Goal: Transaction & Acquisition: Purchase product/service

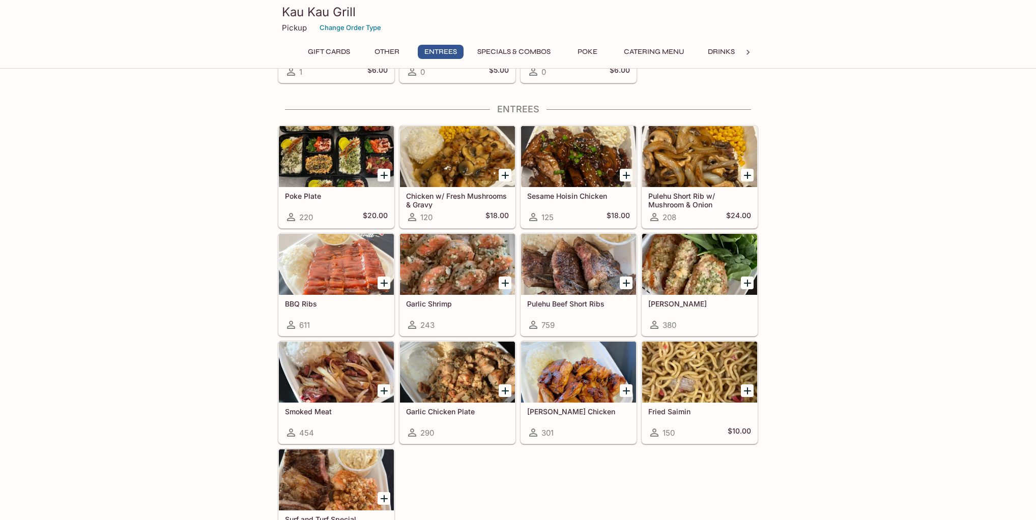
scroll to position [529, 0]
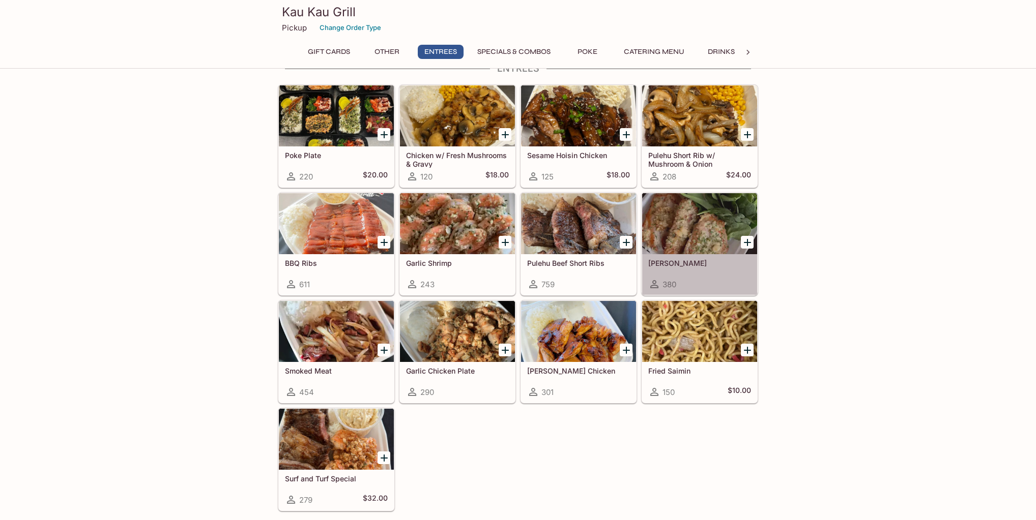
click at [701, 232] on div at bounding box center [699, 223] width 115 height 61
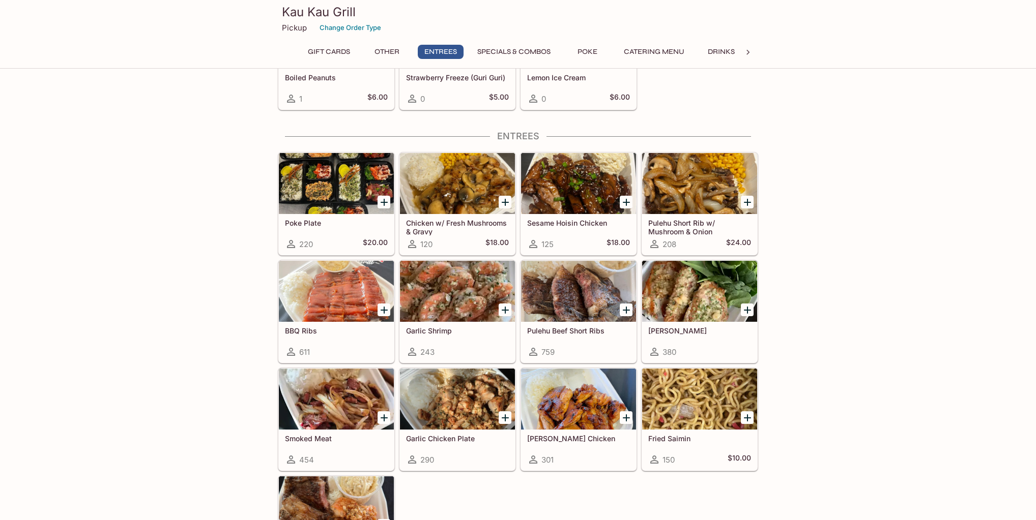
scroll to position [583, 0]
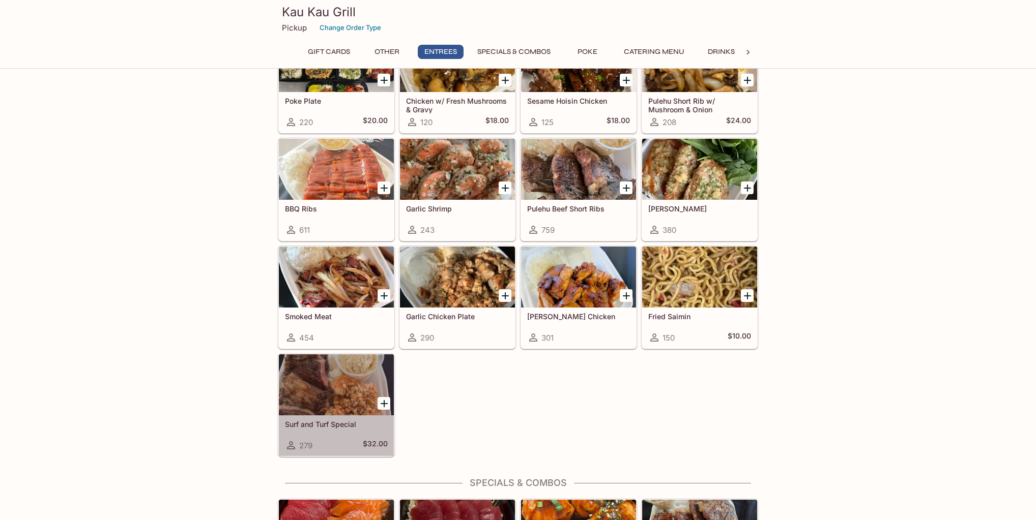
click at [320, 394] on div at bounding box center [336, 385] width 115 height 61
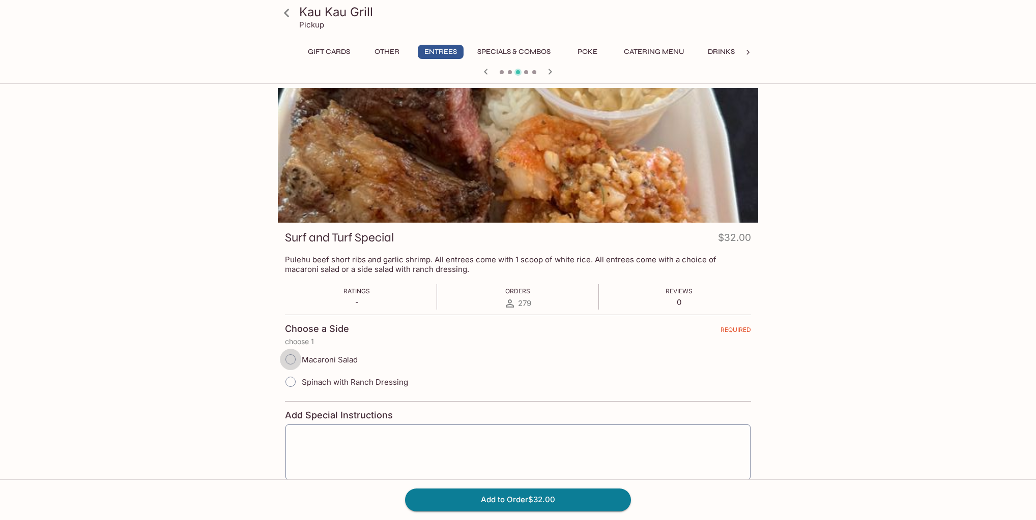
click at [292, 365] on input "Macaroni Salad" at bounding box center [290, 359] width 21 height 21
radio input "true"
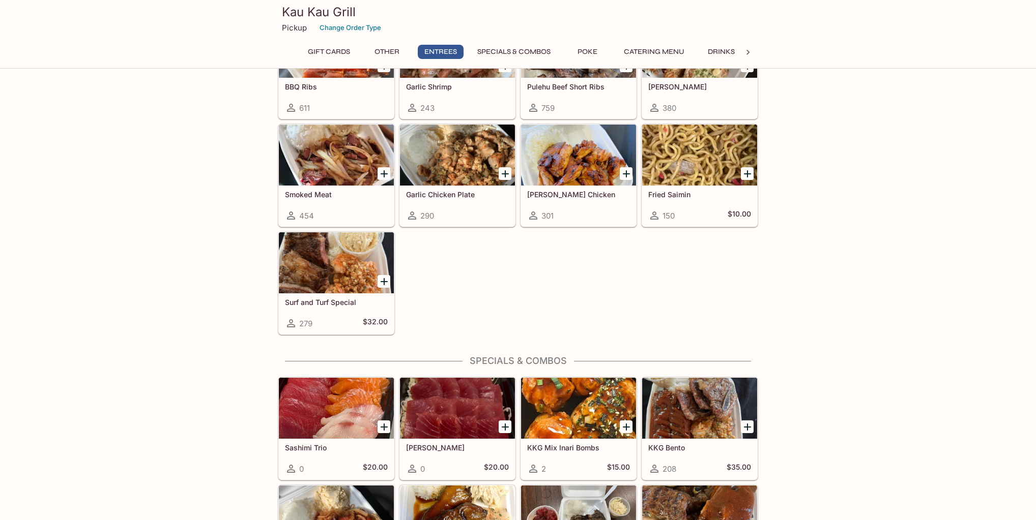
scroll to position [868, 0]
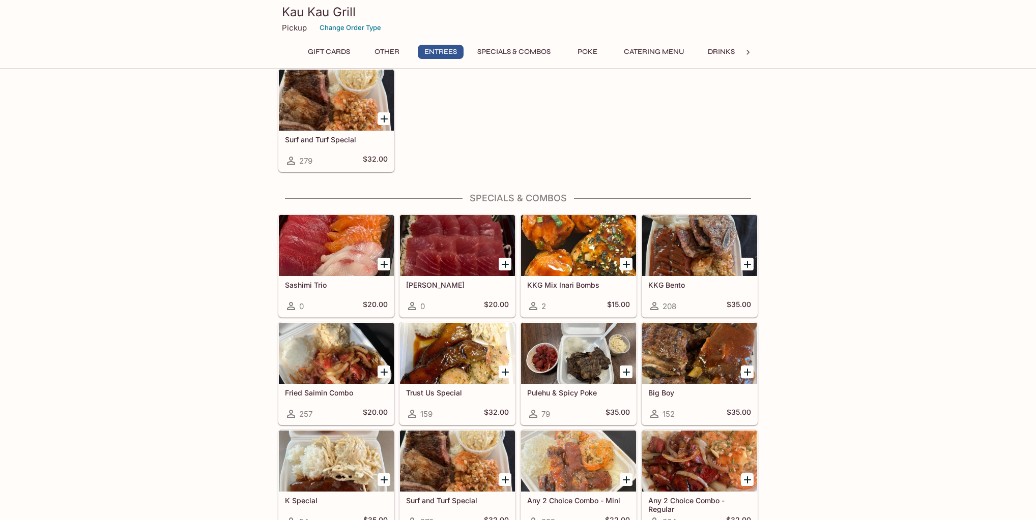
click at [424, 341] on div at bounding box center [457, 353] width 115 height 61
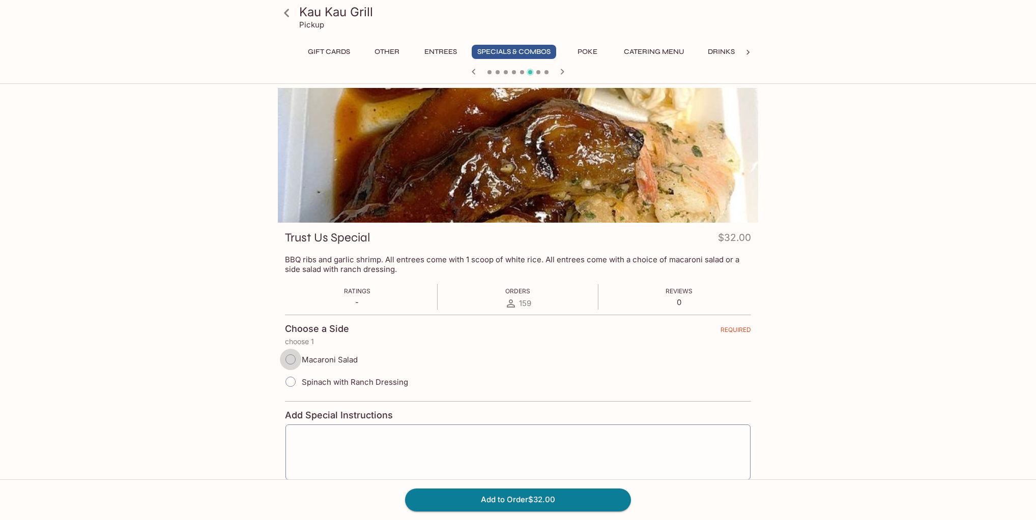
click at [287, 362] on input "Macaroni Salad" at bounding box center [290, 359] width 21 height 21
radio input "true"
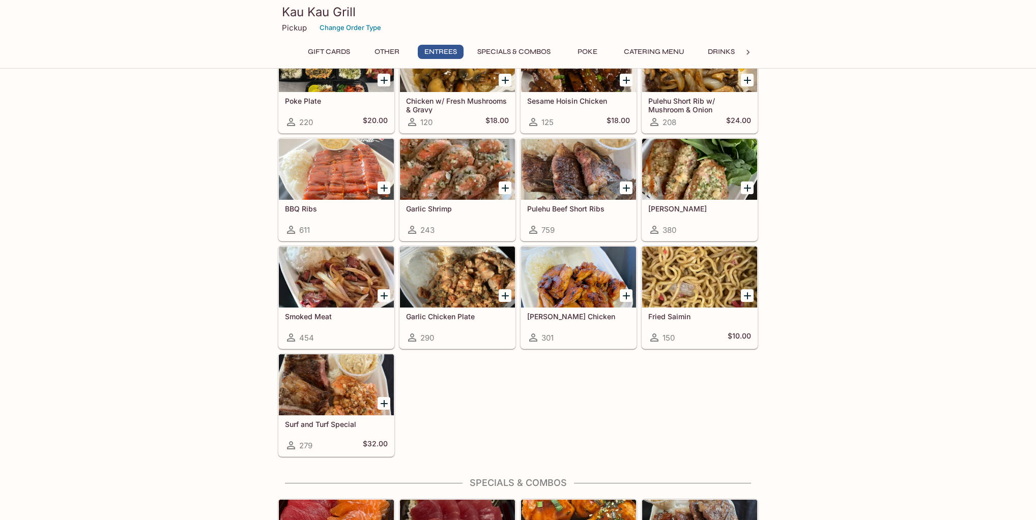
scroll to position [706, 0]
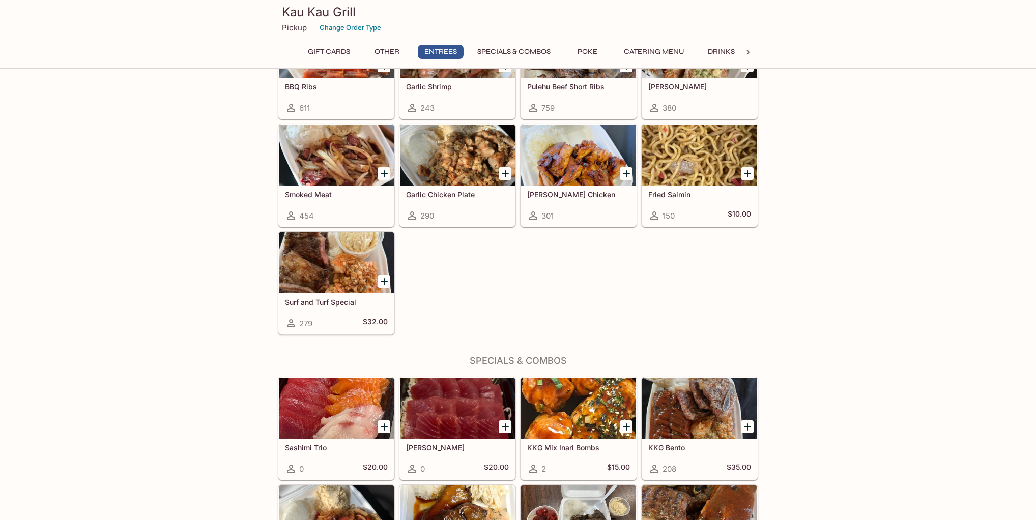
click at [336, 301] on h5 "Surf and Turf Special" at bounding box center [336, 302] width 103 height 9
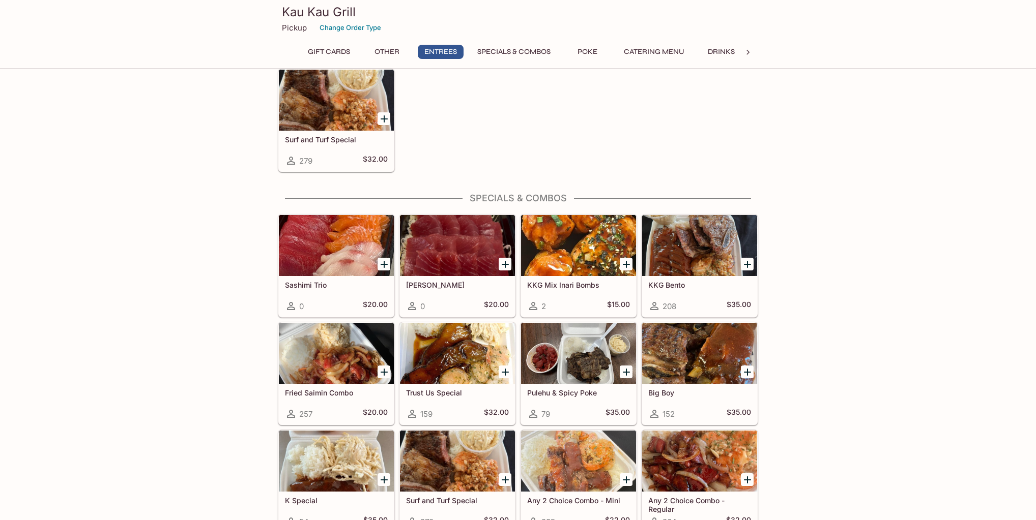
scroll to position [990, 0]
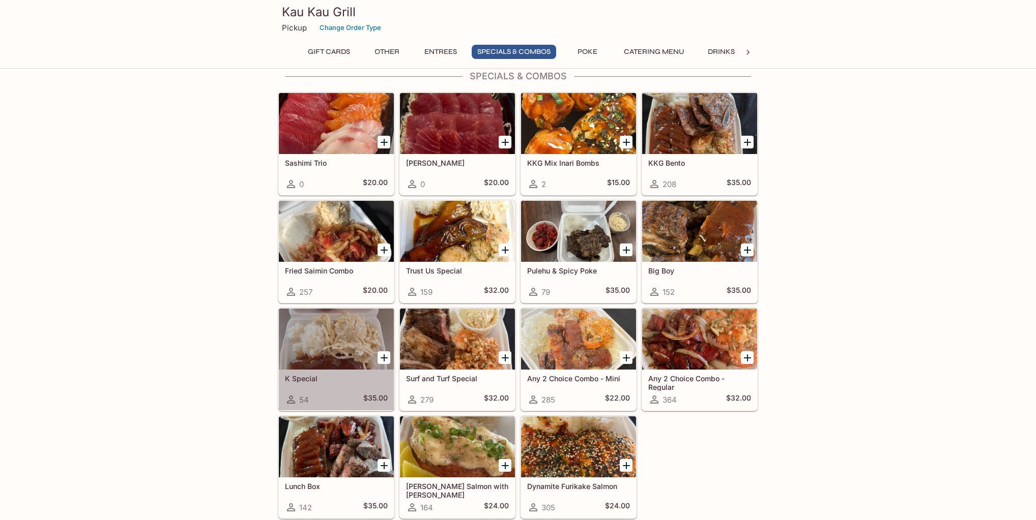
click at [306, 374] on h5 "K Special" at bounding box center [336, 378] width 103 height 9
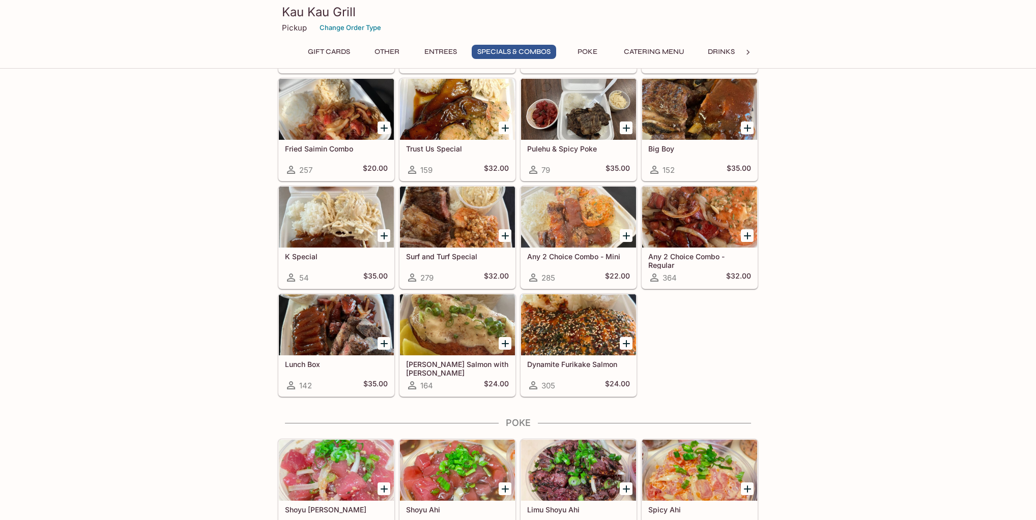
scroll to position [1194, 0]
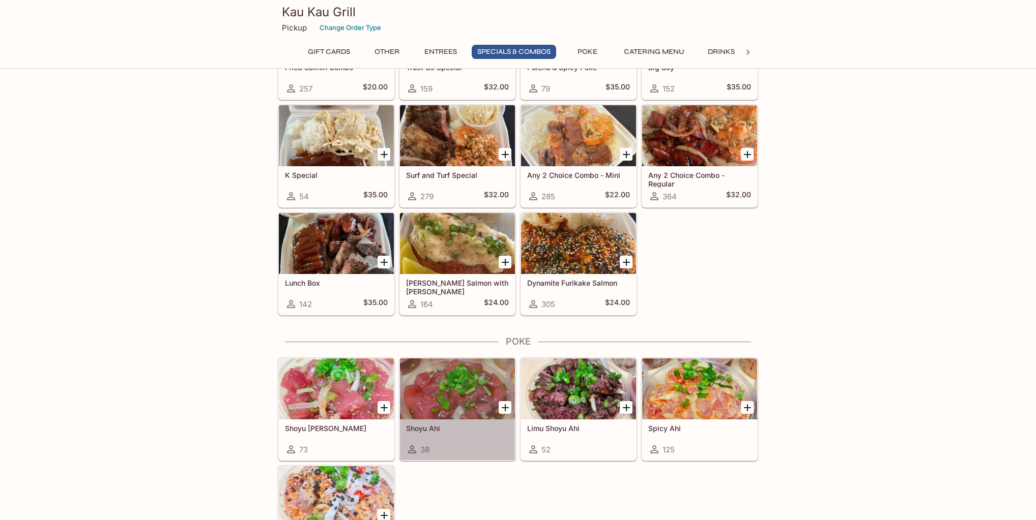
click at [431, 424] on h5 "Shoyu Ahi" at bounding box center [457, 428] width 103 height 9
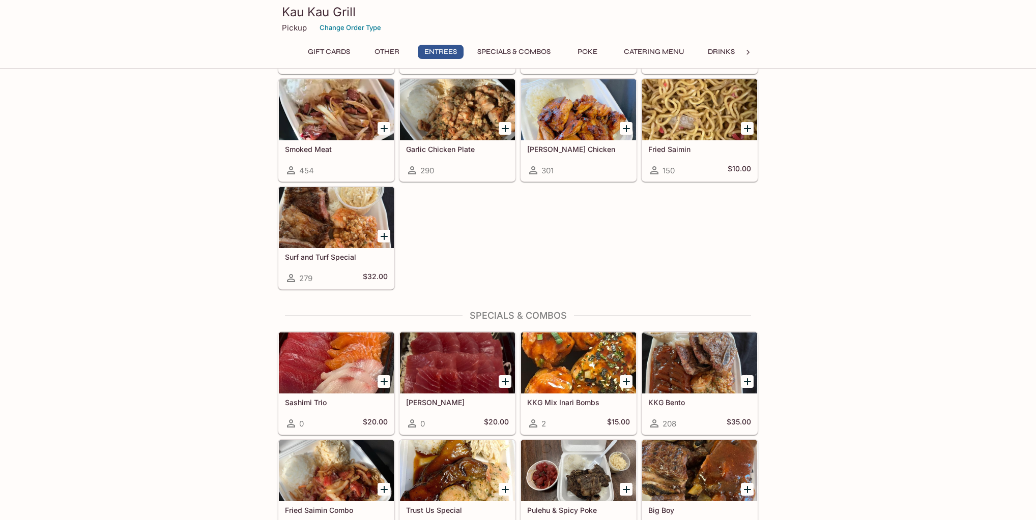
scroll to position [669, 0]
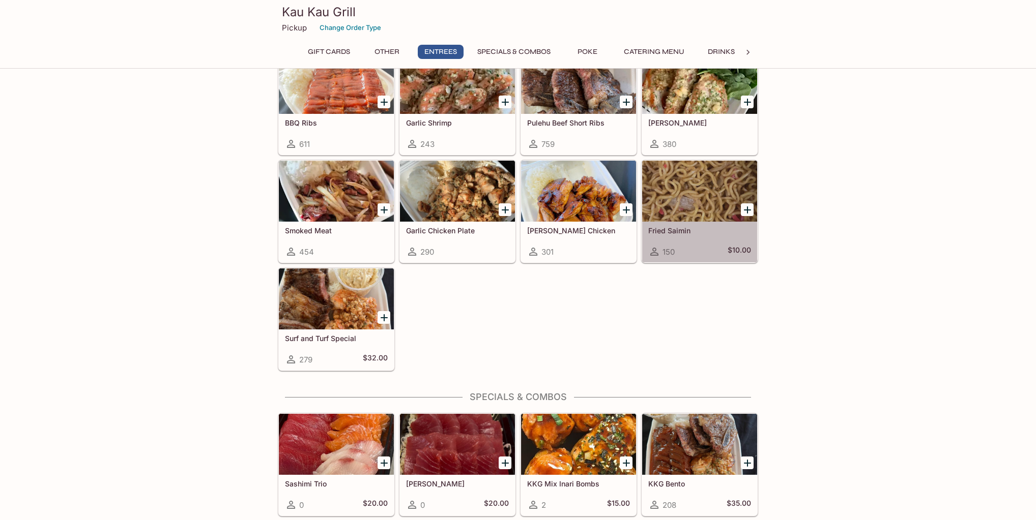
click at [712, 213] on div at bounding box center [699, 191] width 115 height 61
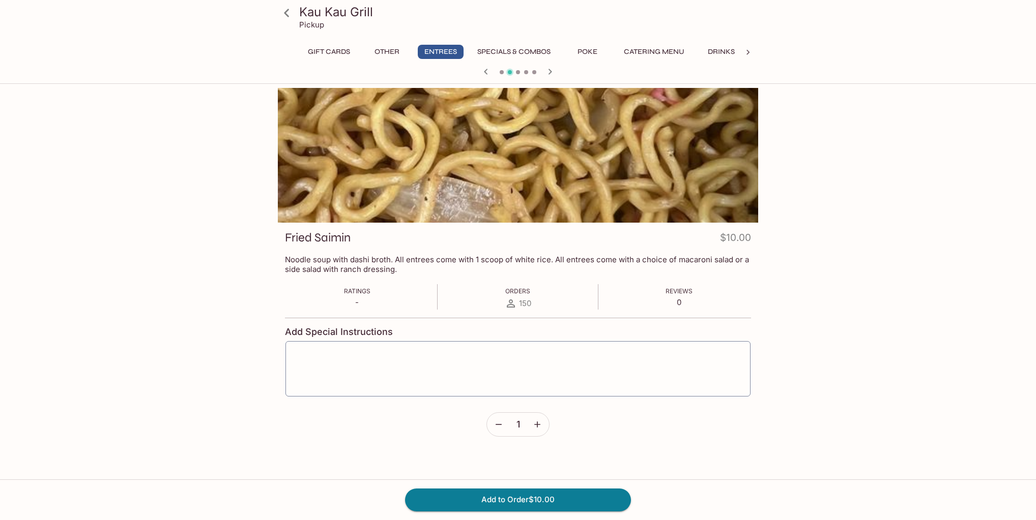
click at [548, 71] on icon "button" at bounding box center [550, 72] width 12 height 12
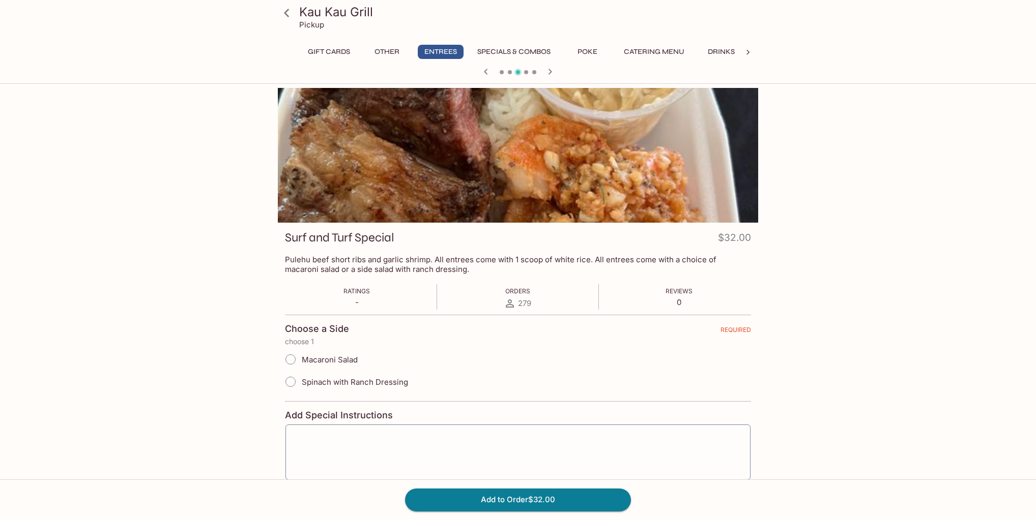
click at [486, 73] on icon "button" at bounding box center [486, 72] width 12 height 12
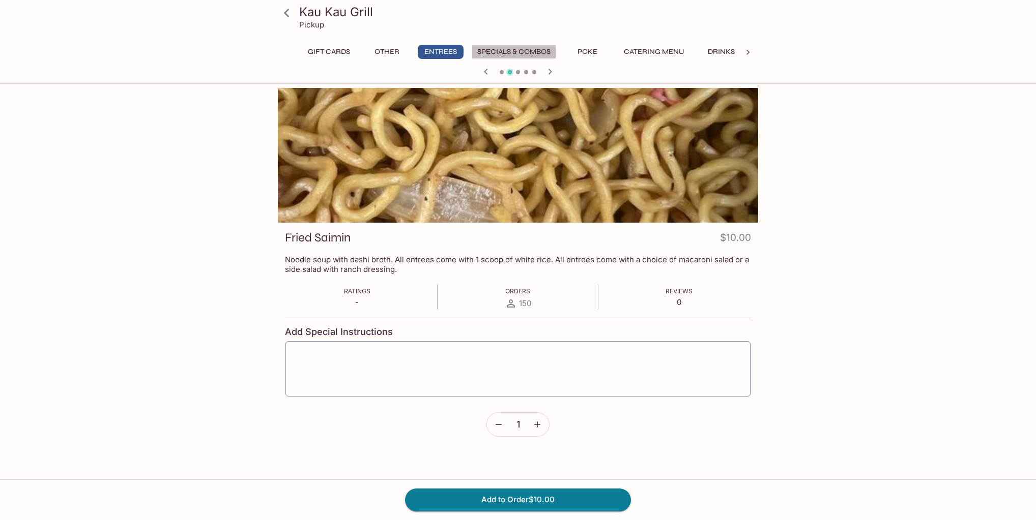
click at [507, 55] on button "Specials & Combos" at bounding box center [514, 52] width 84 height 14
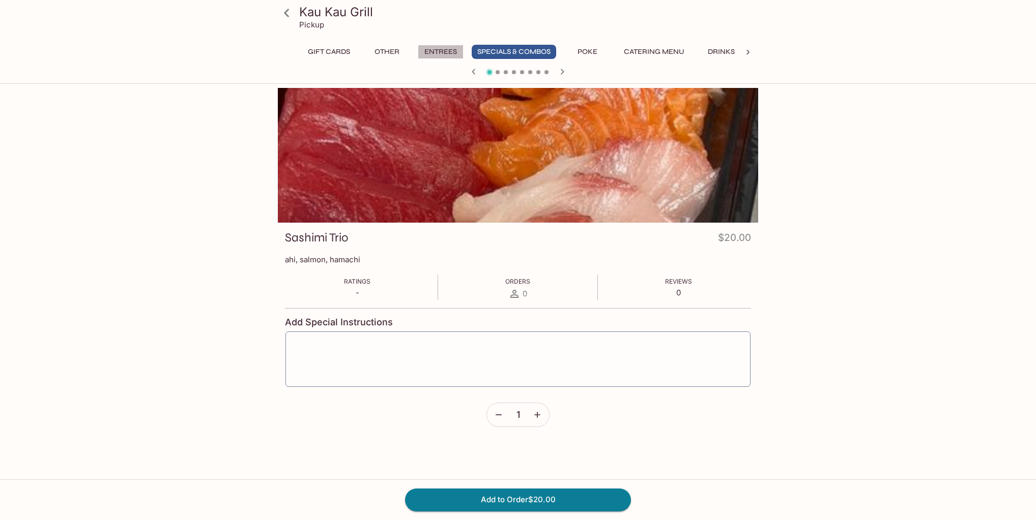
click at [457, 52] on button "Entrees" at bounding box center [441, 52] width 46 height 14
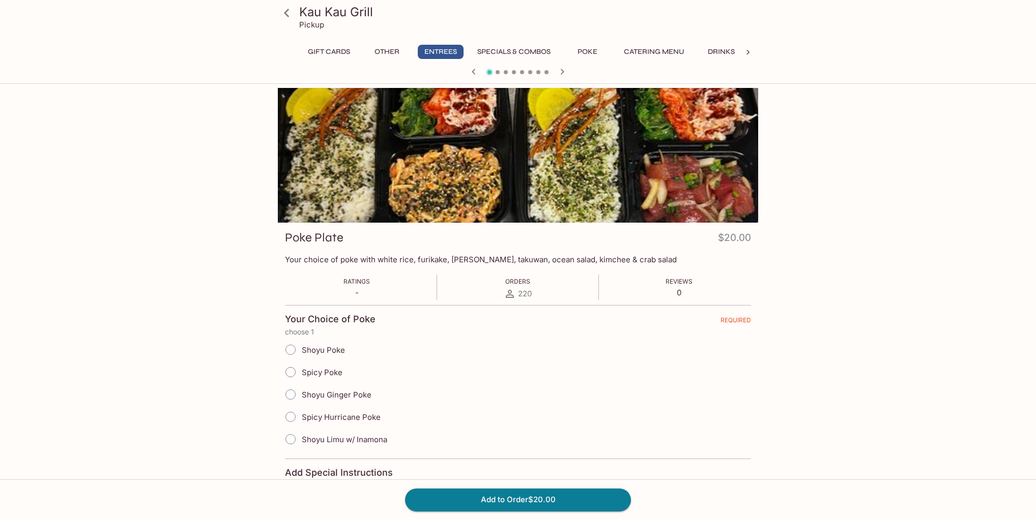
click at [324, 14] on h3 "Kau Kau Grill" at bounding box center [526, 12] width 455 height 16
click at [283, 13] on icon at bounding box center [287, 13] width 18 height 18
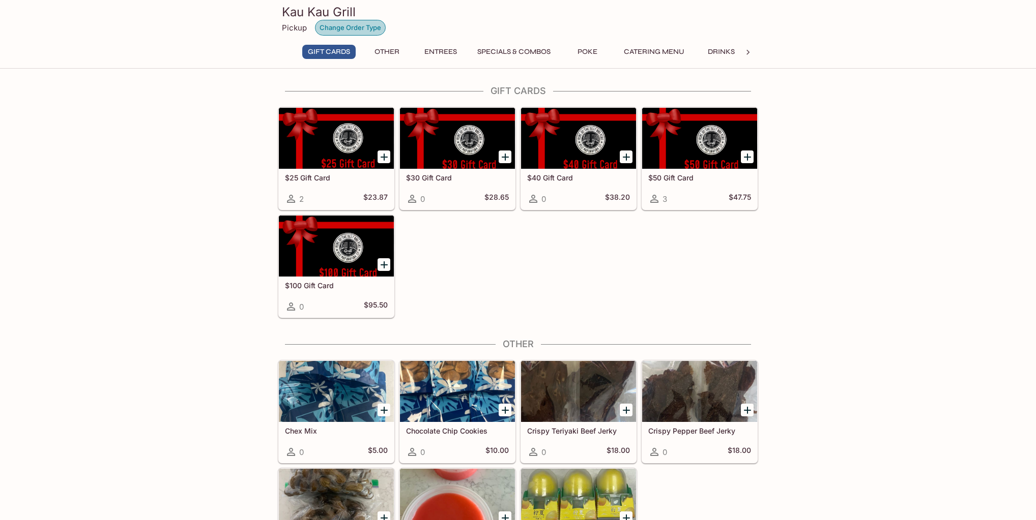
click at [365, 31] on button "Change Order Type" at bounding box center [350, 28] width 71 height 16
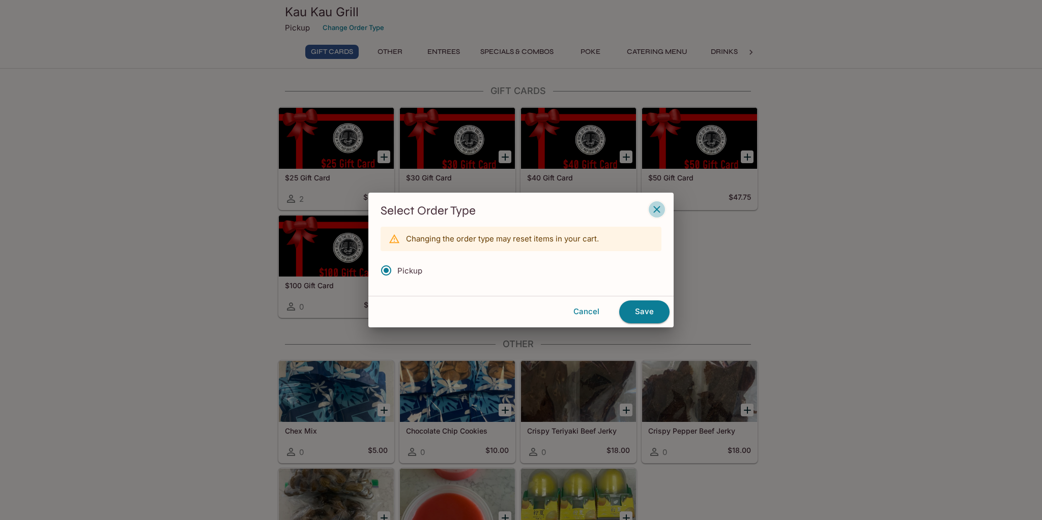
click at [661, 207] on icon "button" at bounding box center [657, 209] width 12 height 12
